Goal: Task Accomplishment & Management: Manage account settings

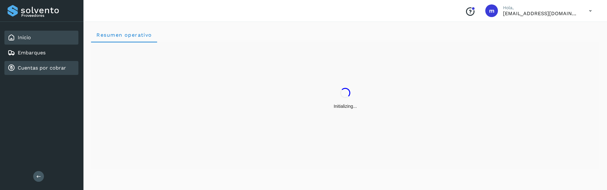
click at [24, 71] on link "Cuentas por cobrar" at bounding box center [42, 68] width 48 height 6
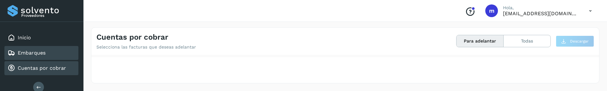
click at [40, 51] on link "Embarques" at bounding box center [32, 53] width 28 height 6
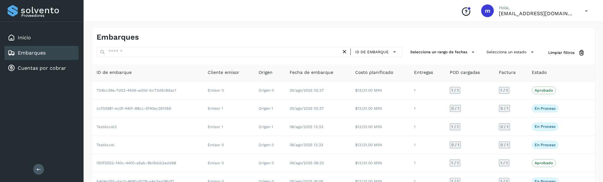
click at [583, 9] on icon at bounding box center [585, 10] width 13 height 13
click at [549, 30] on div "Cerrar sesión" at bounding box center [554, 28] width 75 height 12
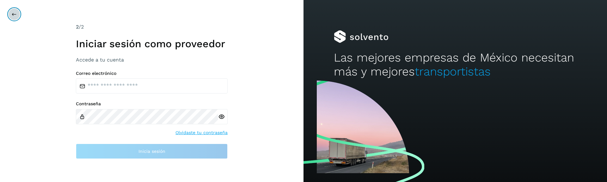
click at [15, 14] on icon at bounding box center [14, 14] width 5 height 5
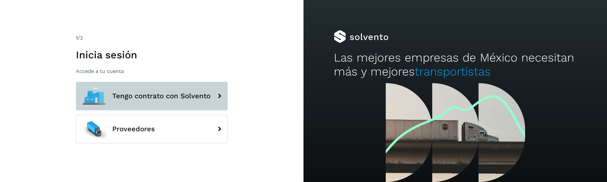
click at [123, 103] on button "Tengo contrato con Solvento" at bounding box center [152, 96] width 152 height 28
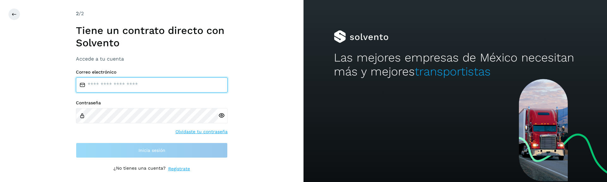
click at [160, 84] on input "email" at bounding box center [152, 84] width 152 height 15
type input "**********"
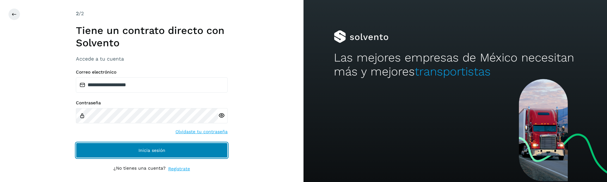
click at [162, 146] on button "Inicia sesión" at bounding box center [152, 149] width 152 height 15
